Goal: Task Accomplishment & Management: Manage account settings

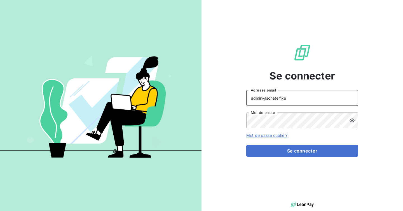
click at [300, 103] on input "admin@sonatelfixe" at bounding box center [302, 98] width 112 height 16
type input "admin@reanova"
click at [246, 145] on button "Se connecter" at bounding box center [302, 151] width 112 height 12
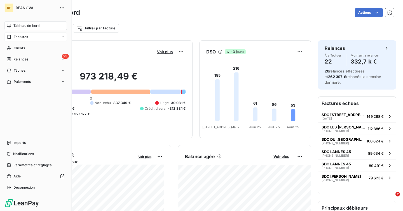
click at [10, 36] on icon at bounding box center [9, 37] width 5 height 4
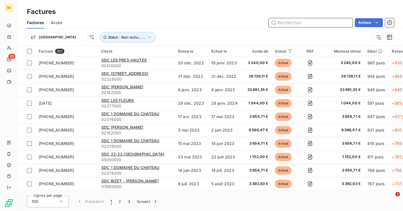
paste input "[PHONE_NUMBER]"
type input "[PHONE_NUMBER]"
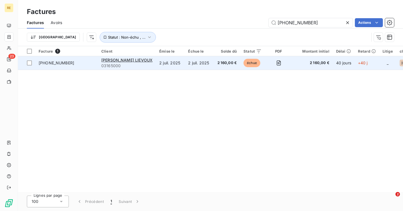
click at [214, 68] on td "2 160,00 €" at bounding box center [227, 62] width 26 height 13
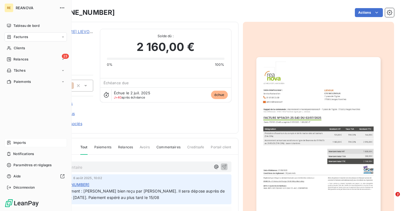
click at [22, 145] on span "Imports" at bounding box center [19, 142] width 12 height 5
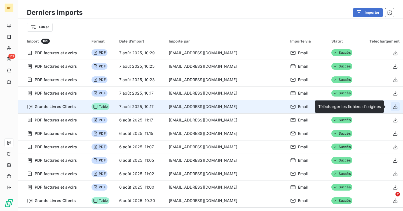
click at [393, 108] on icon "button" at bounding box center [395, 107] width 6 height 6
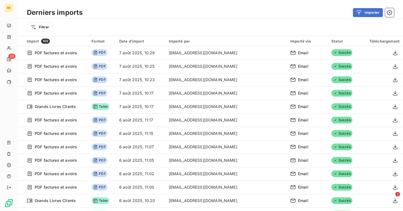
click at [257, 2] on div "Derniers imports Importer Filtrer" at bounding box center [210, 18] width 385 height 36
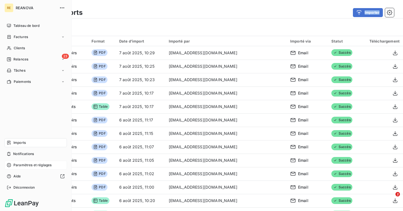
click at [23, 163] on span "Paramètres et réglages" at bounding box center [32, 165] width 38 height 5
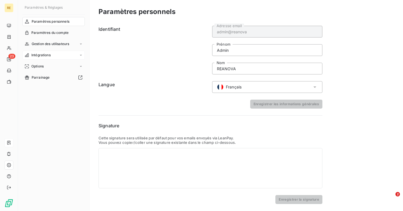
click at [54, 55] on div "Intégrations" at bounding box center [53, 55] width 62 height 9
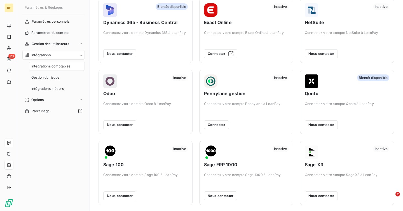
scroll to position [97, 0]
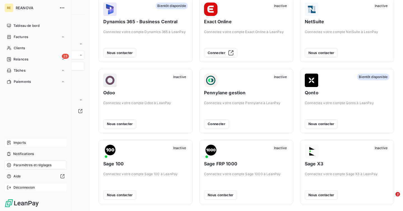
click at [16, 185] on span "Déconnexion" at bounding box center [24, 187] width 22 height 5
